Goal: Communication & Community: Answer question/provide support

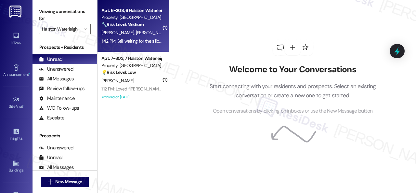
click at [151, 24] on div "🔧 Risk Level: Medium The resident is responding to a check-in on a maintenance …" at bounding box center [131, 24] width 60 height 7
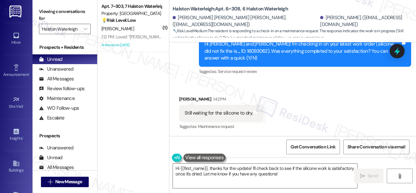
scroll to position [1837, 0]
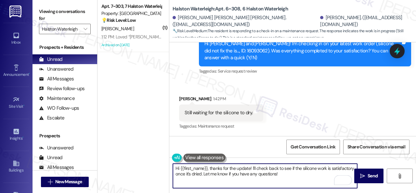
drag, startPoint x: 251, startPoint y: 167, endPoint x: 280, endPoint y: 175, distance: 30.6
click at [280, 175] on textarea "Hi {{first_name}}, thanks for the update! I'll check back to see if the silicon…" at bounding box center [265, 175] width 184 height 24
click at [210, 165] on textarea "Hi {{first_name}}, thanks for the update! I'll check back to see if the silicon…" at bounding box center [265, 175] width 184 height 24
drag, startPoint x: 211, startPoint y: 168, endPoint x: 166, endPoint y: 167, distance: 45.2
click at [166, 167] on div "( 1 ) Apt. 7~303, 7 Halston Waterleigh Property: Halston Waterleigh 💡 Risk Leve…" at bounding box center [256, 96] width 318 height 193
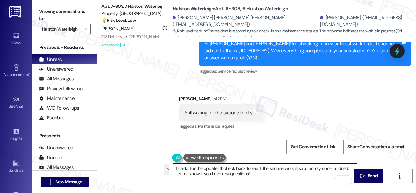
drag, startPoint x: 218, startPoint y: 169, endPoint x: 278, endPoint y: 178, distance: 61.1
click at [278, 177] on textarea "Thanks for the update! I'll check back to see if the silicone work is satisfact…" at bounding box center [265, 175] width 184 height 24
type textarea "Thanks for the update! Let us know if you encounter any problems. Enjoy your da…"
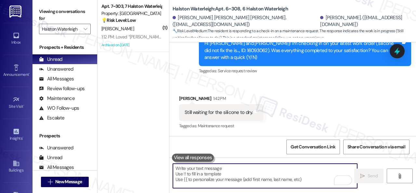
scroll to position [1837, 0]
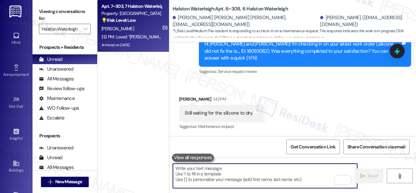
click at [136, 30] on div "[PERSON_NAME]" at bounding box center [131, 29] width 61 height 8
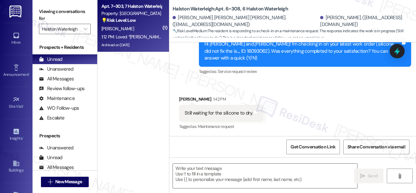
type textarea "Fetching suggested responses. Please feel free to read through the conversation…"
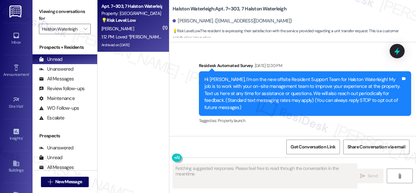
scroll to position [33518, 0]
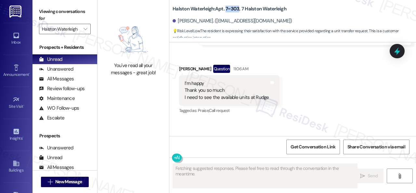
drag, startPoint x: 225, startPoint y: 8, endPoint x: 237, endPoint y: 10, distance: 12.2
click at [237, 10] on b "Halston Waterleigh: Apt. 7~303, 7 Halston Waterleigh" at bounding box center [229, 9] width 114 height 7
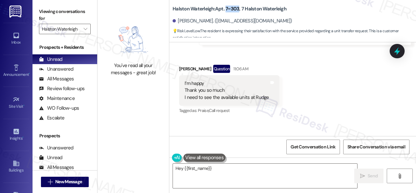
copy b "7~303"
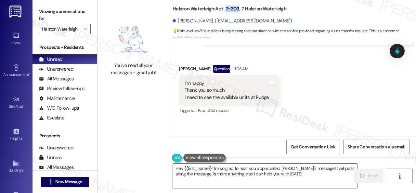
type textarea "Hey {{first_name}}! I'm so glad to hear you appreciated [PERSON_NAME]'s message…"
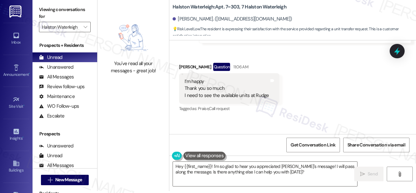
drag, startPoint x: 259, startPoint y: 79, endPoint x: 244, endPoint y: 78, distance: 15.3
click at [55, 78] on div "All Messages" at bounding box center [56, 76] width 35 height 7
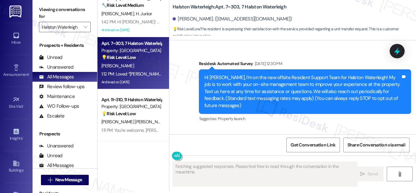
scroll to position [33518, 0]
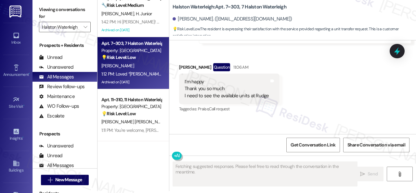
type textarea "Fetching suggested responses. Please feel free to read through the conversation…"
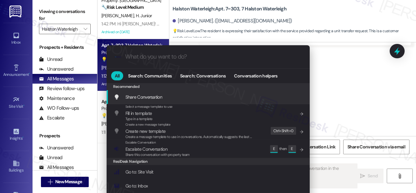
type input "e"
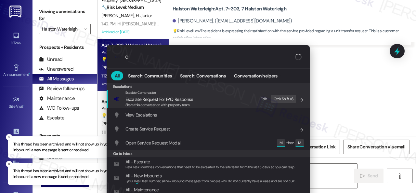
click at [108, 57] on div ".cls-1{fill:#0a055f;}.cls-2{fill:#0cc4c4;} resideskLogoBlueOrange e" at bounding box center [208, 56] width 203 height 23
click at [365, 98] on div ".cls-1{fill:#0a055f;}.cls-2{fill:#0cc4c4;} resideskLogoBlueOrange e All Search:…" at bounding box center [208, 96] width 416 height 193
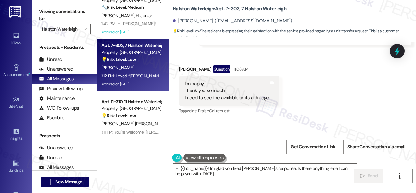
type textarea "Hi {{first_name}}! I'm glad you liked [PERSON_NAME]'s response. Is there anythi…"
